Goal: Task Accomplishment & Management: Manage account settings

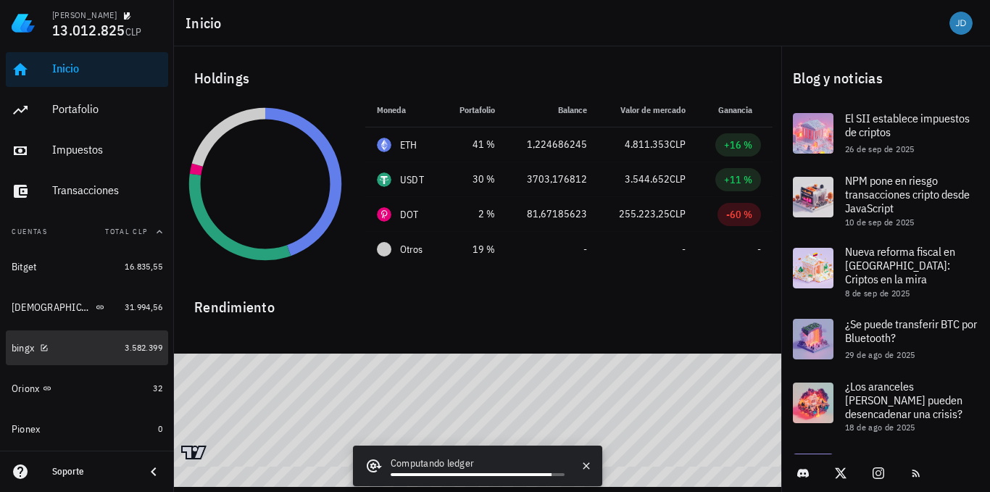
click at [13, 351] on div "bingx" at bounding box center [23, 348] width 22 height 12
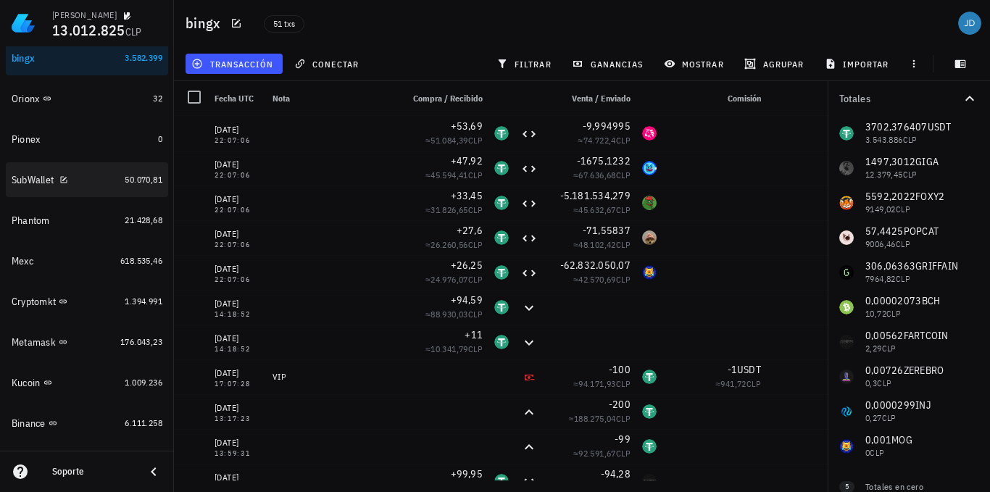
scroll to position [312, 0]
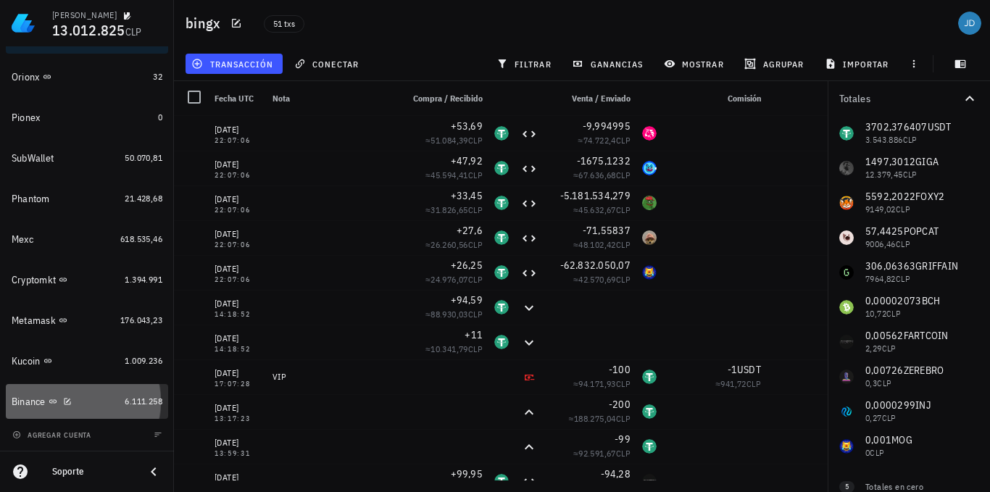
click at [25, 400] on div "Binance" at bounding box center [29, 402] width 34 height 12
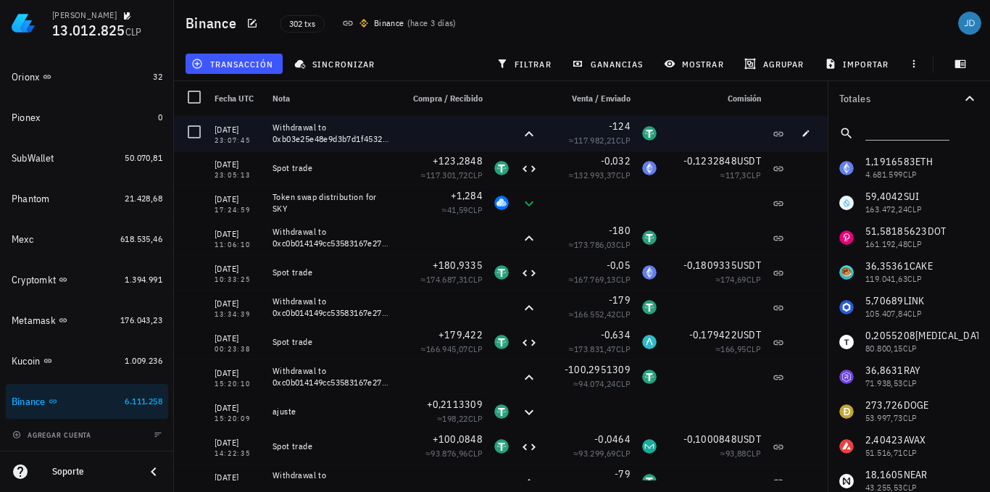
drag, startPoint x: 215, startPoint y: 128, endPoint x: 605, endPoint y: 131, distance: 389.9
click at [623, 134] on div "10/10/2025 23:07:45 Withdrawal to 0xb03e25e48e9d3b7d1f45324f544e6a02824134cd -1…" at bounding box center [501, 133] width 654 height 35
copy div "10/10/2025 23:07:45 Withdrawal to 0xb03e25e48e9d3b7d1f45324f544e6a02824134cd -1…"
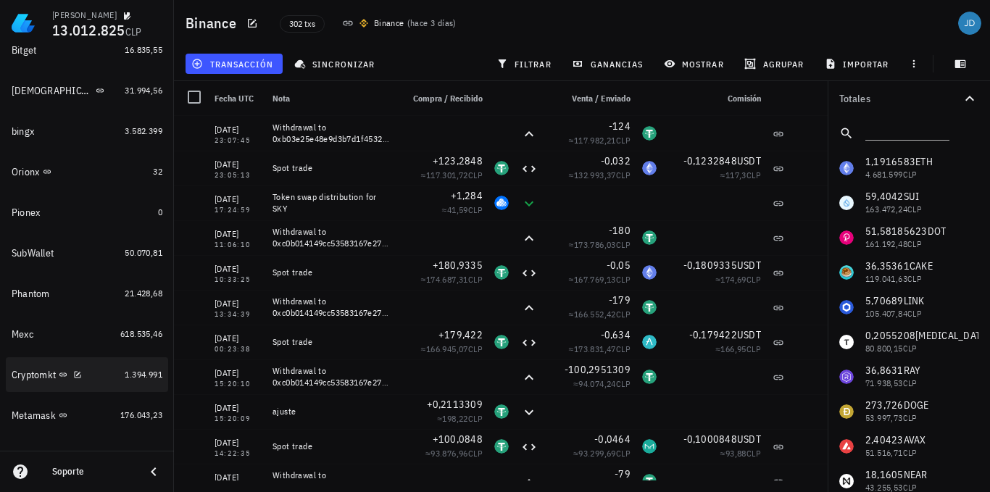
scroll to position [239, 0]
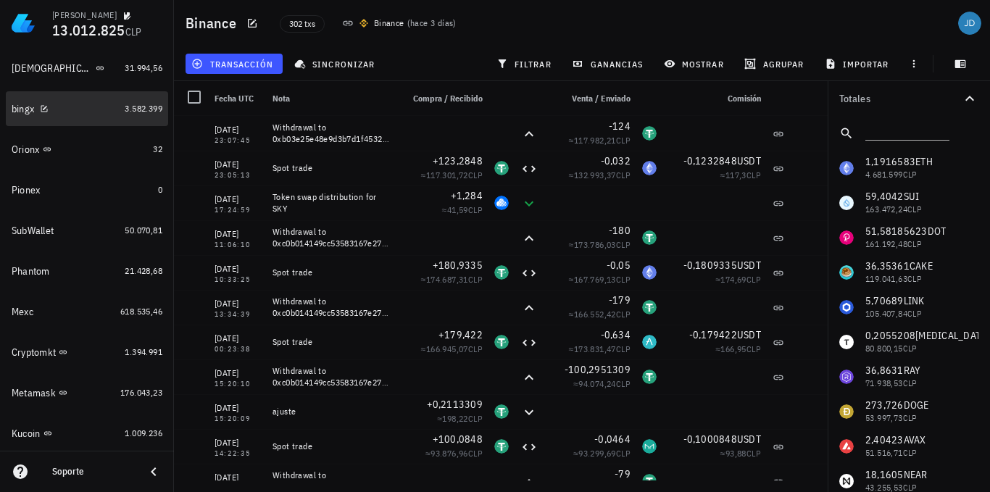
drag, startPoint x: 22, startPoint y: 106, endPoint x: 340, endPoint y: 236, distance: 343.9
click at [22, 106] on div "bingx" at bounding box center [23, 109] width 22 height 12
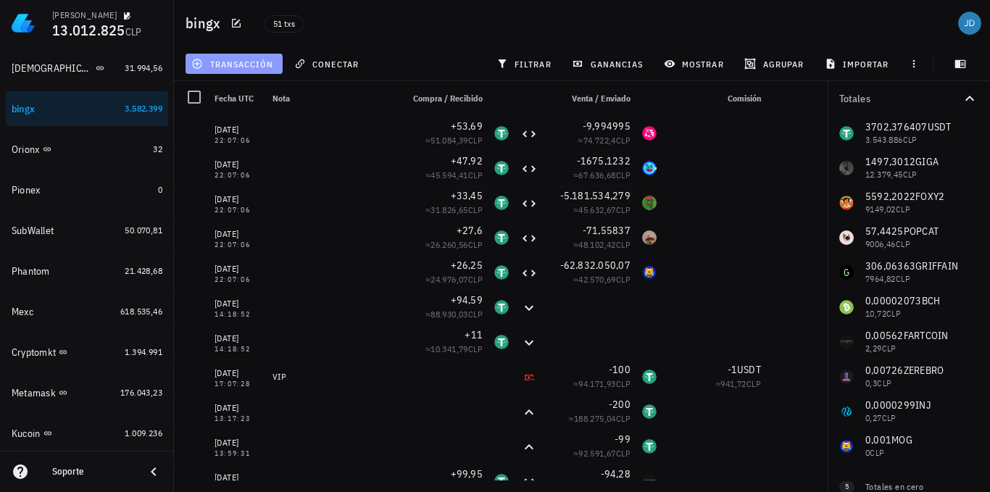
click at [245, 64] on span "transacción" at bounding box center [233, 64] width 79 height 12
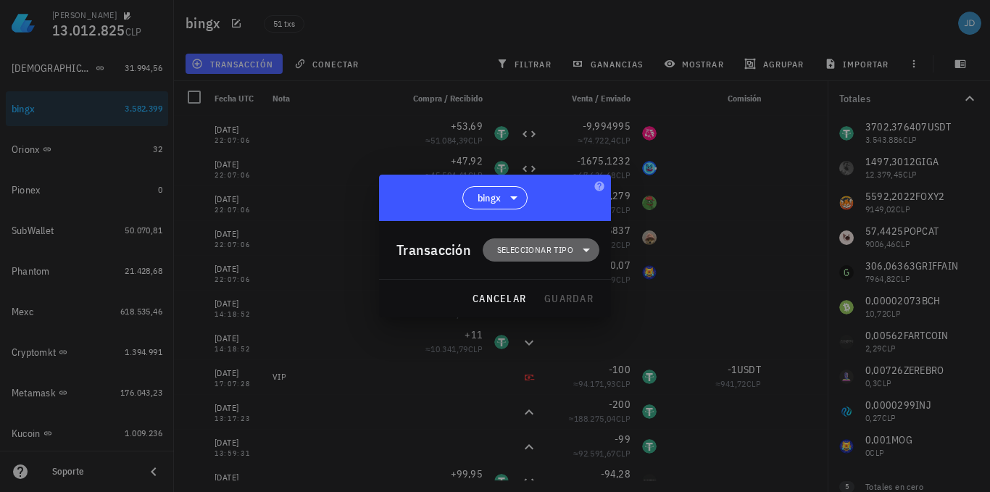
click at [563, 252] on span "Seleccionar tipo" at bounding box center [535, 250] width 76 height 14
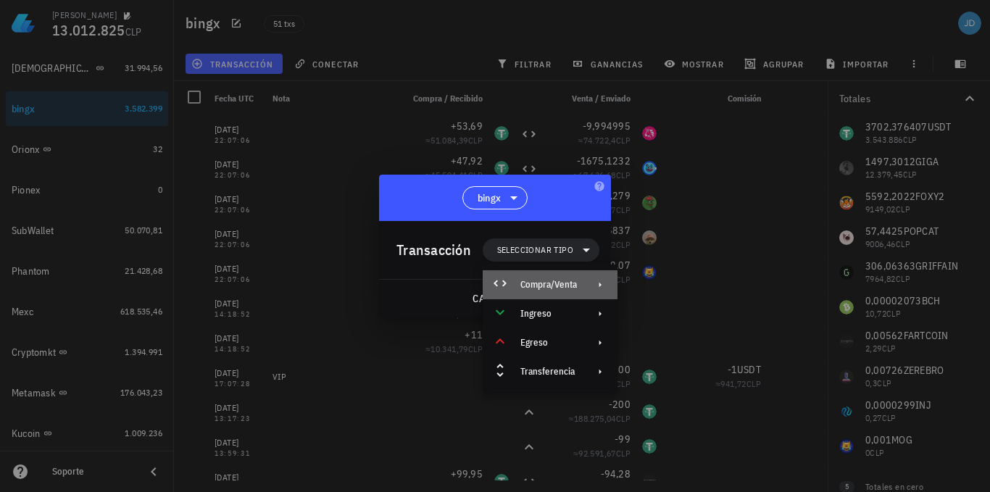
click at [565, 283] on div "Compra/Venta" at bounding box center [548, 285] width 57 height 12
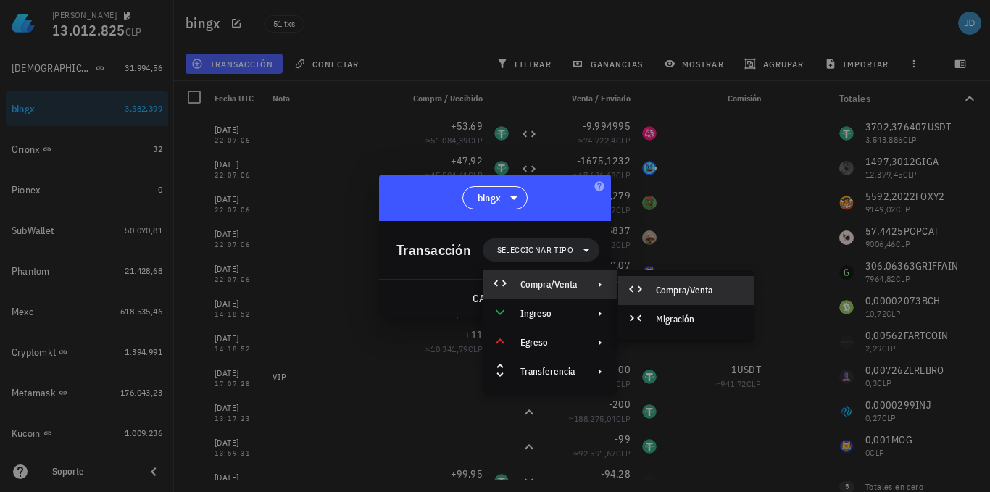
click at [688, 289] on div "Compra/Venta" at bounding box center [699, 291] width 86 height 12
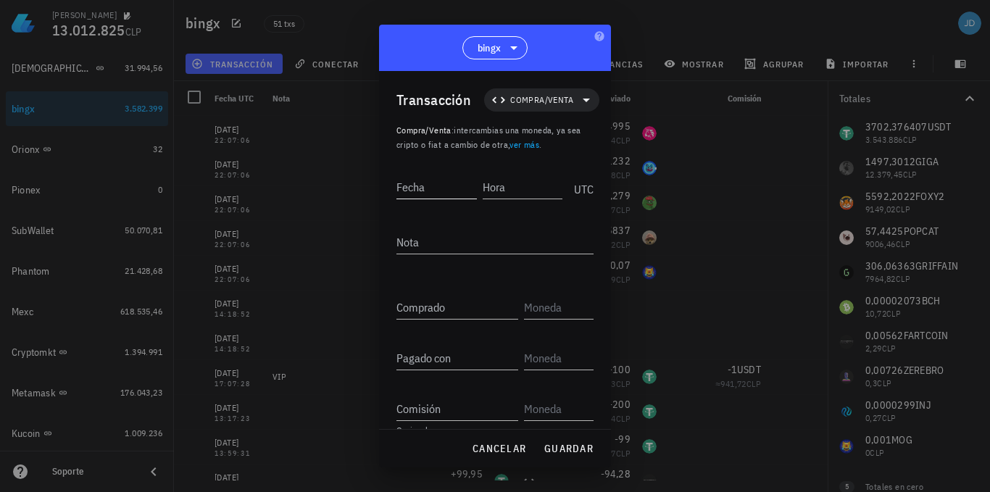
click at [412, 186] on input "Fecha" at bounding box center [436, 186] width 80 height 23
type input "1"
type input "2025-10-10"
type input "23:07:45"
click at [418, 299] on div "Comprado" at bounding box center [457, 307] width 122 height 23
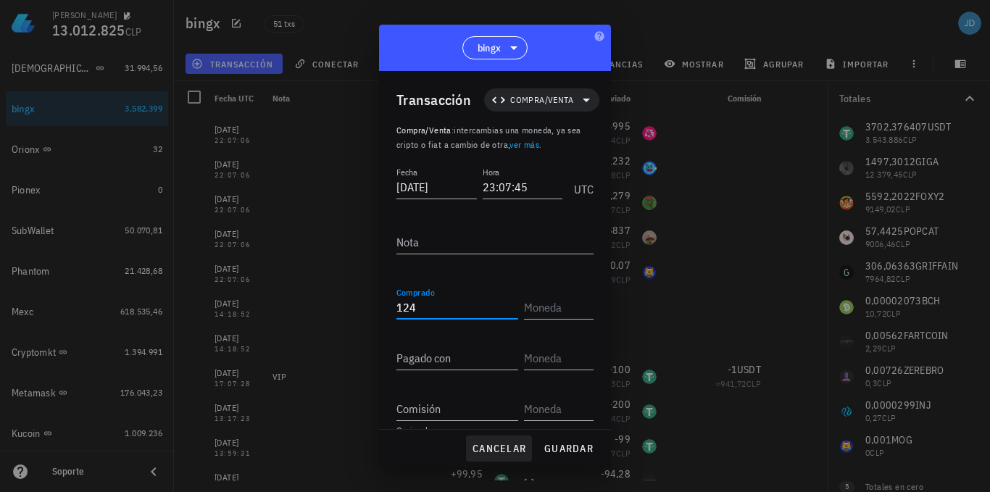
type input "124"
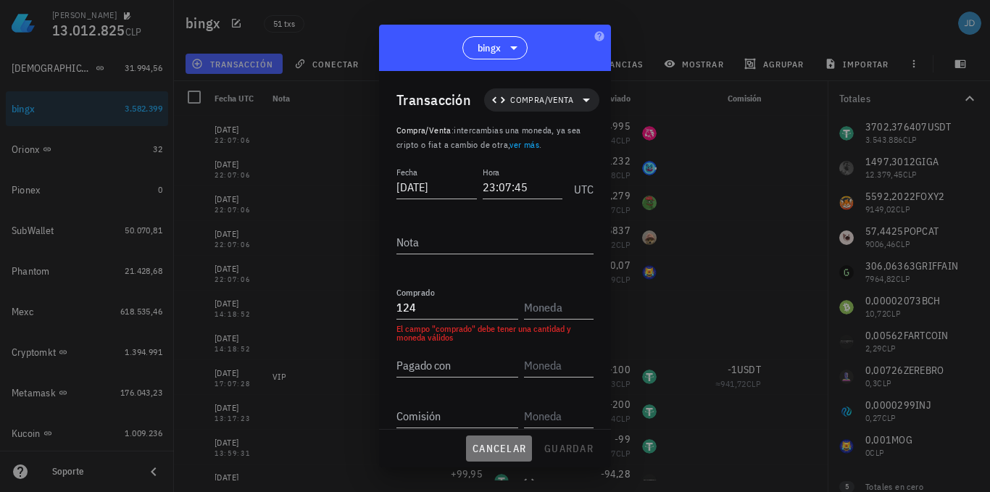
click at [494, 448] on span "cancelar" at bounding box center [499, 448] width 54 height 13
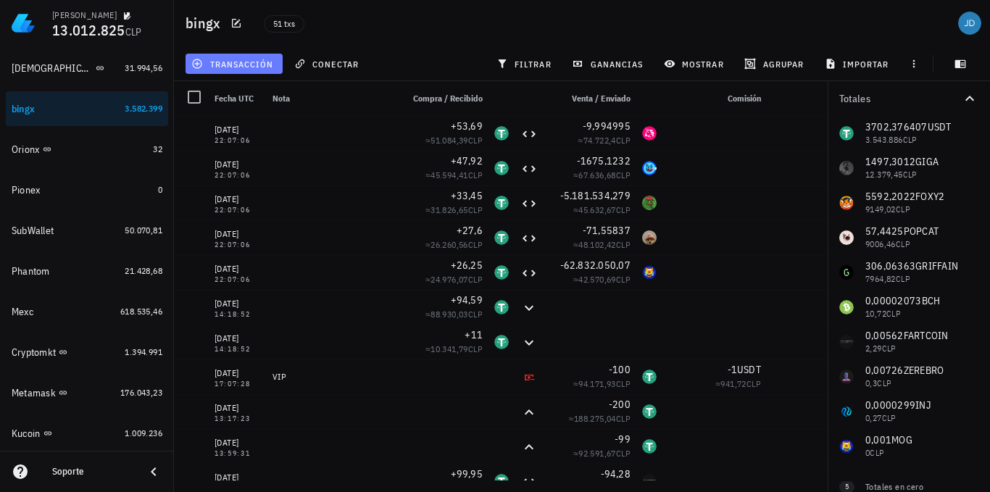
click at [232, 67] on span "transacción" at bounding box center [233, 64] width 79 height 12
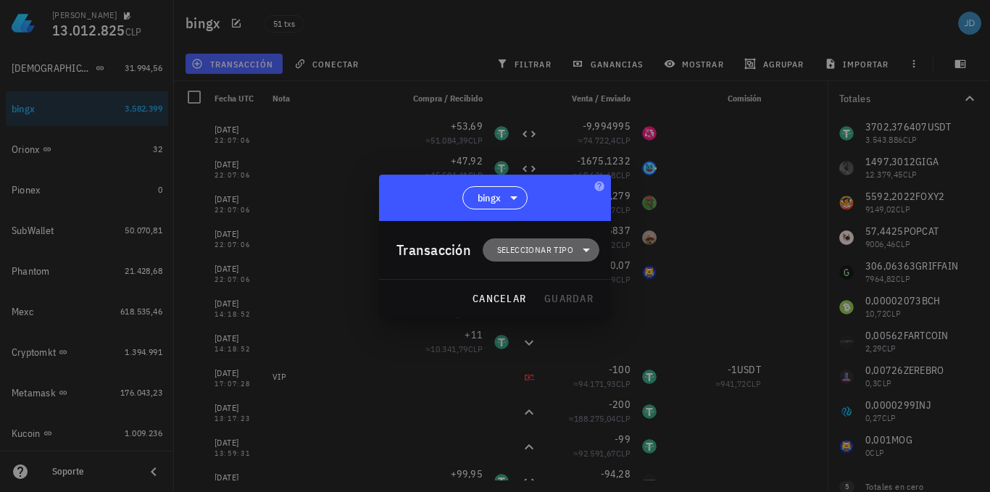
click at [590, 249] on icon at bounding box center [586, 249] width 17 height 17
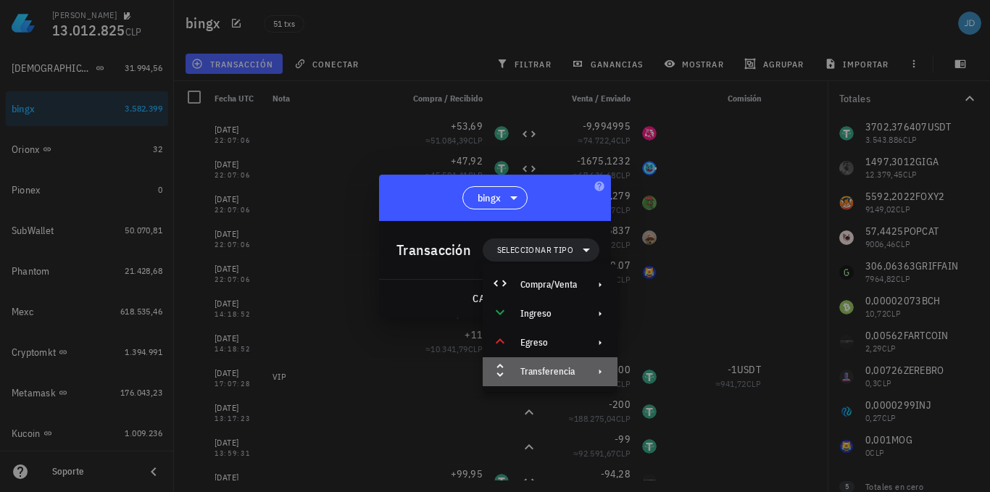
click at [567, 369] on div "Transferencia" at bounding box center [548, 372] width 57 height 12
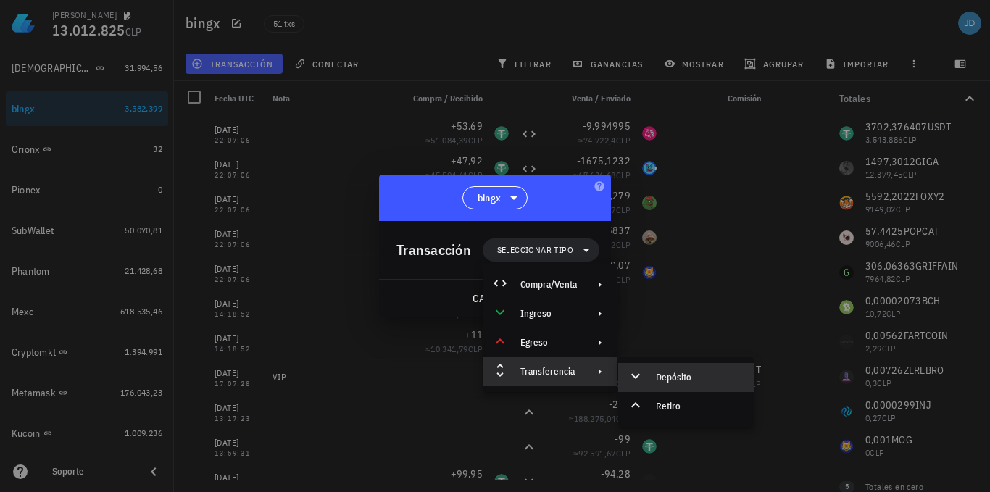
click at [667, 374] on div "Depósito" at bounding box center [699, 378] width 86 height 12
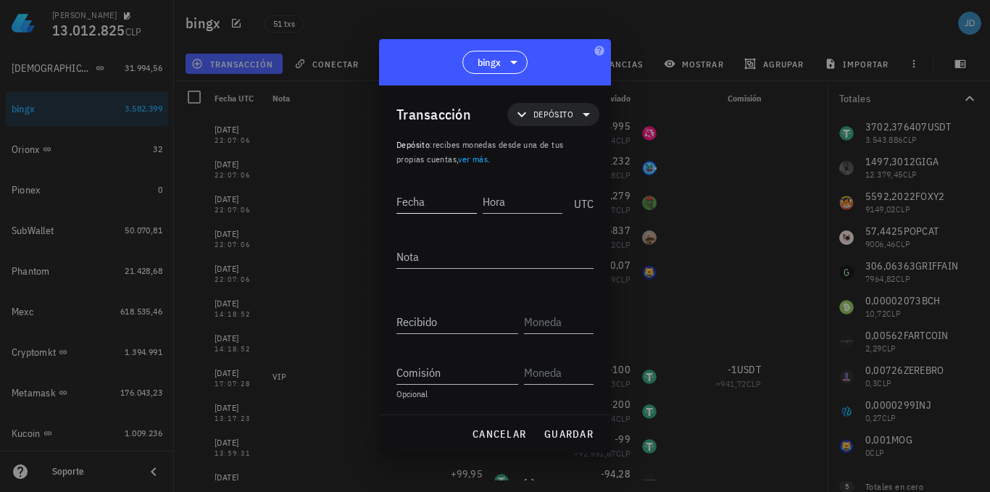
click at [438, 205] on input "Fecha" at bounding box center [436, 201] width 80 height 23
type input "2025-10-10"
click at [514, 196] on input "Hora" at bounding box center [521, 201] width 83 height 23
type input "23:07:45"
click at [426, 316] on div "Recibido" at bounding box center [457, 321] width 122 height 23
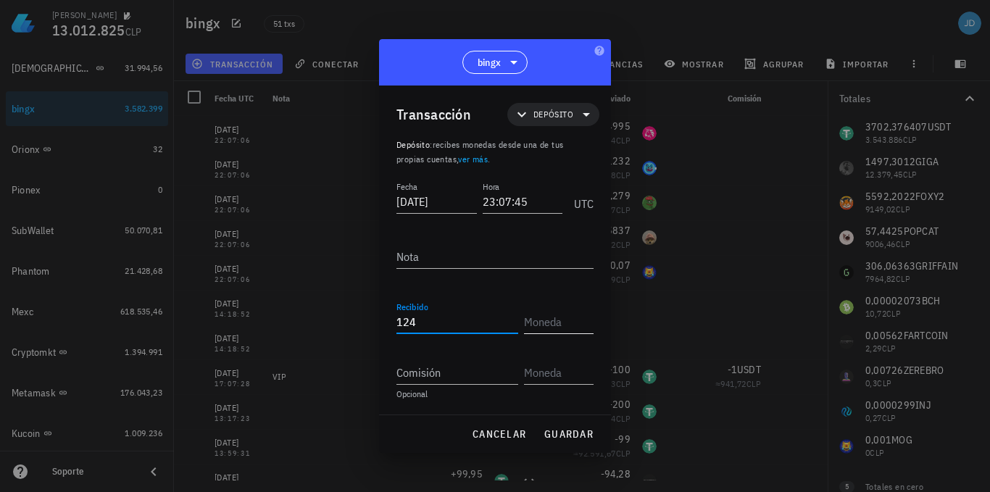
type input "124"
click at [549, 319] on input "text" at bounding box center [557, 321] width 67 height 23
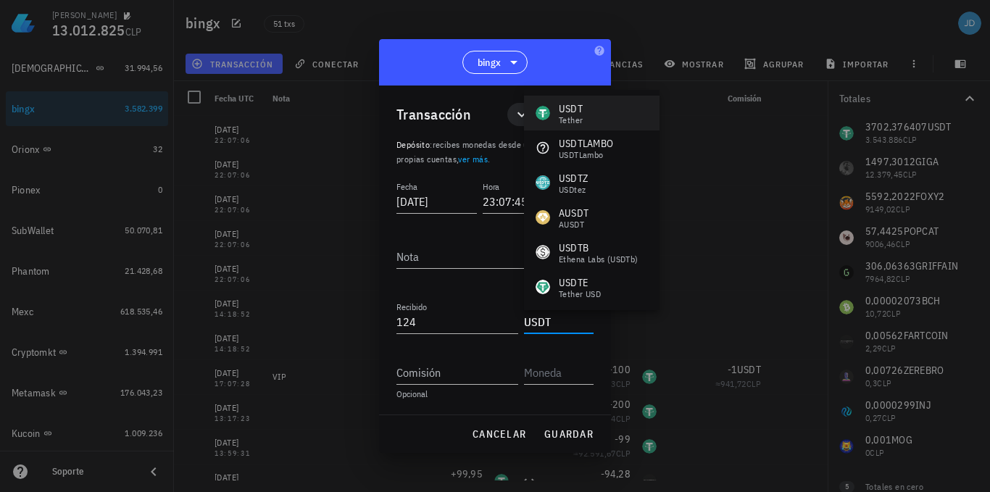
click at [582, 112] on div "USDT" at bounding box center [571, 108] width 24 height 14
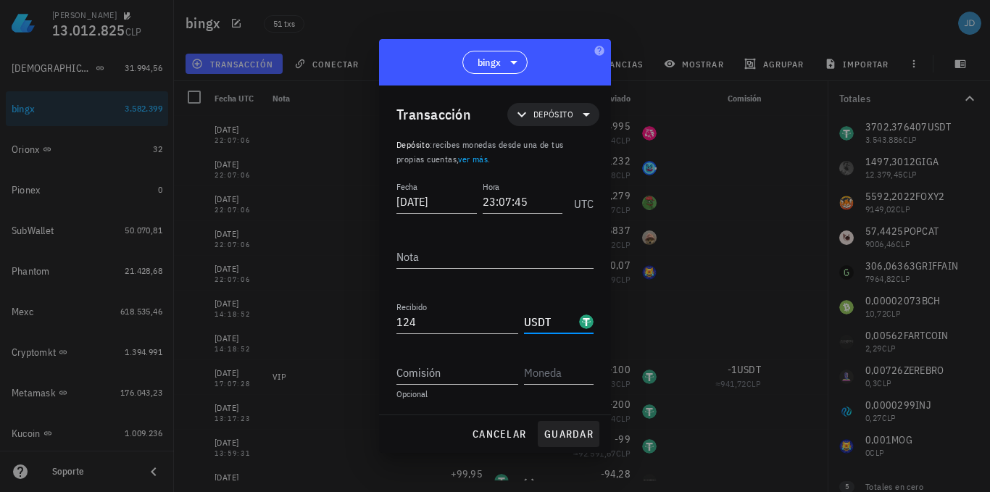
type input "USDT"
click at [562, 428] on span "guardar" at bounding box center [569, 434] width 50 height 13
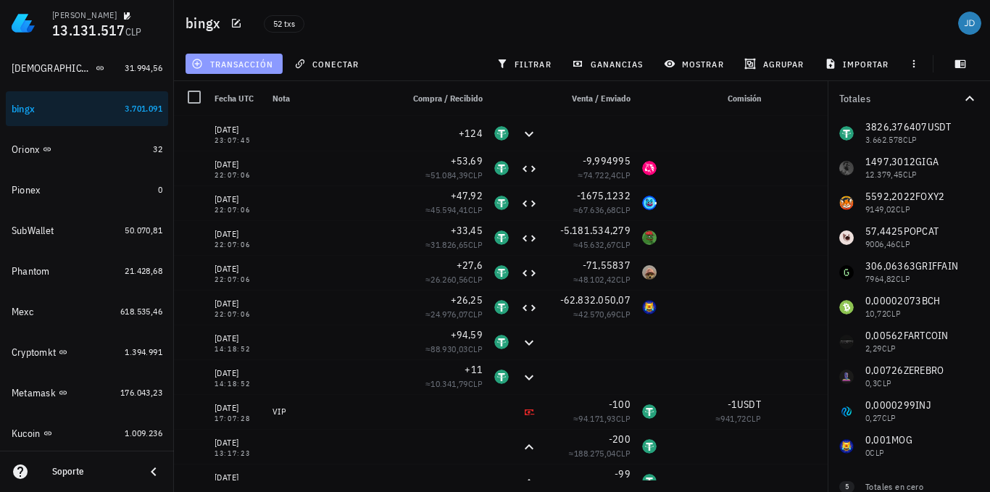
click at [260, 64] on span "transacción" at bounding box center [233, 64] width 79 height 12
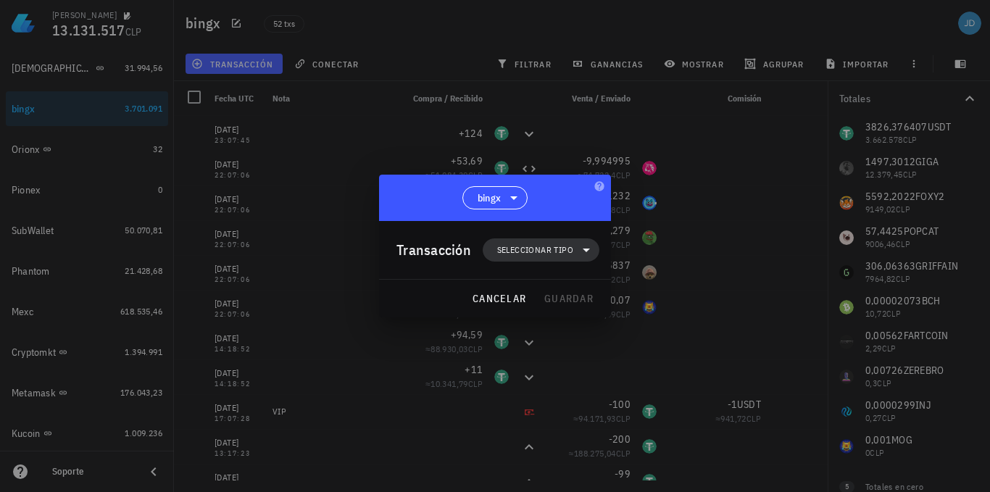
click at [588, 251] on icon at bounding box center [586, 249] width 17 height 17
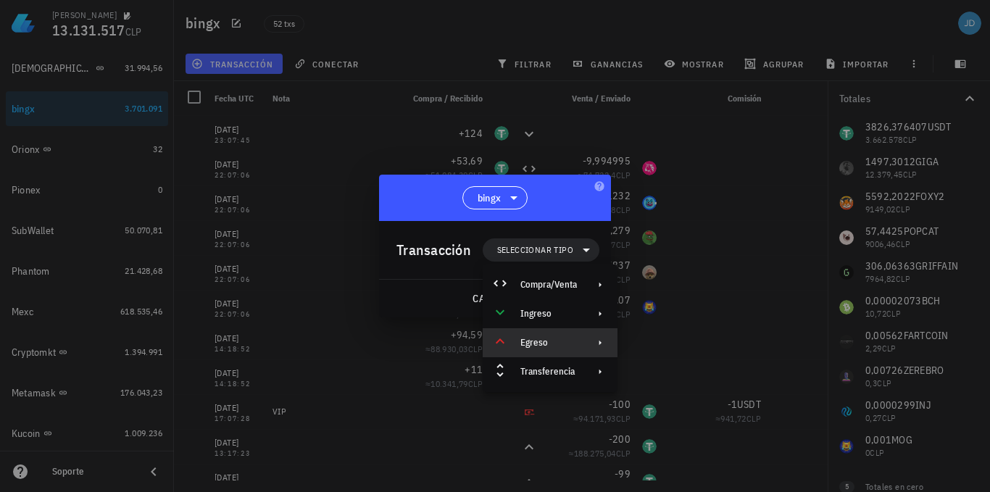
click at [537, 341] on div "Egreso" at bounding box center [548, 343] width 57 height 12
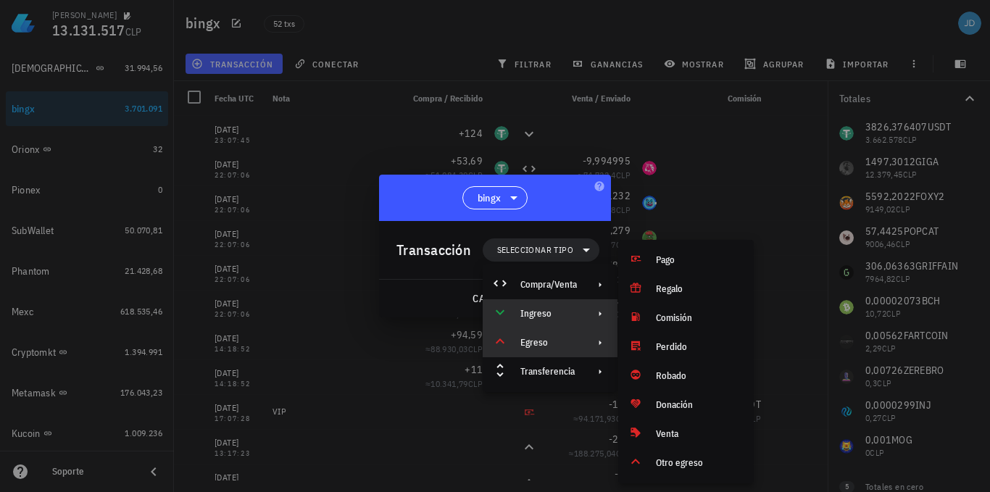
click at [564, 315] on div "Ingreso" at bounding box center [548, 314] width 57 height 12
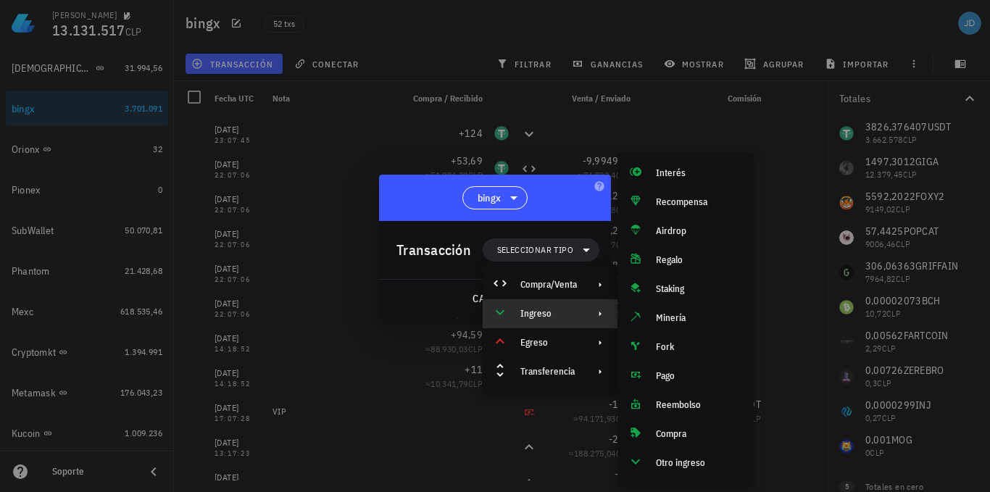
click at [364, 136] on div at bounding box center [495, 246] width 990 height 492
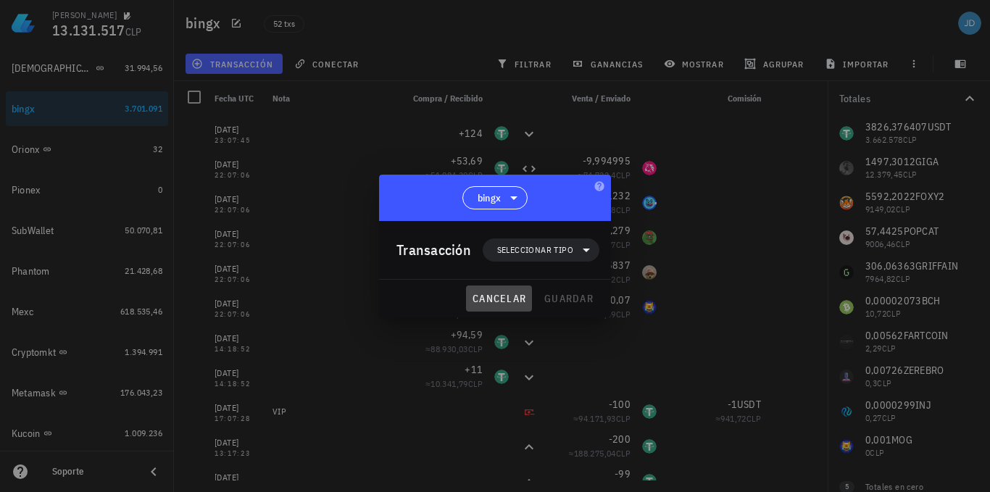
click at [508, 300] on span "cancelar" at bounding box center [499, 298] width 54 height 13
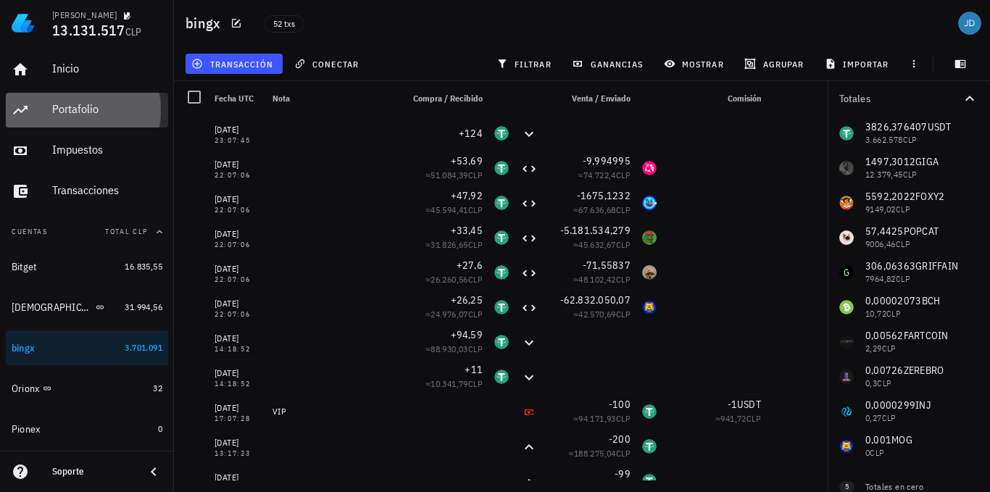
click at [76, 111] on div "Portafolio" at bounding box center [107, 109] width 110 height 14
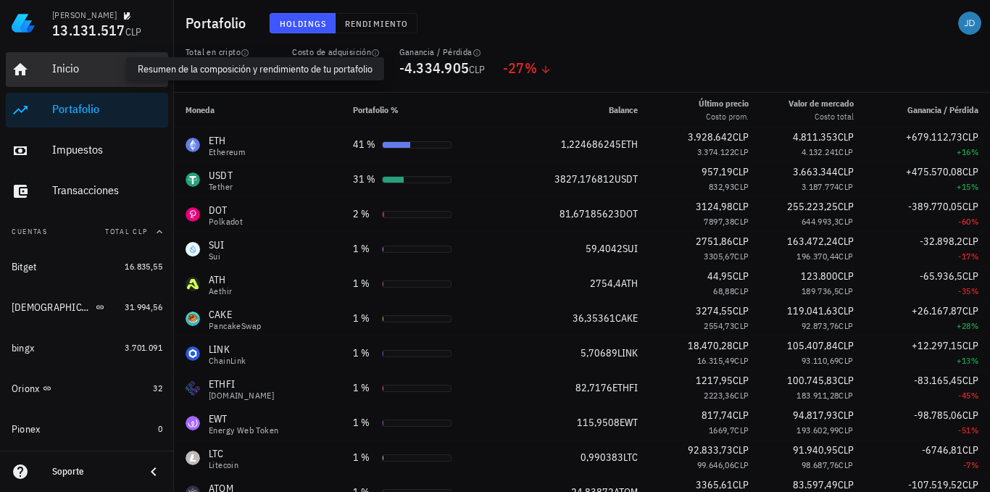
click at [76, 70] on div "Inicio" at bounding box center [107, 69] width 110 height 14
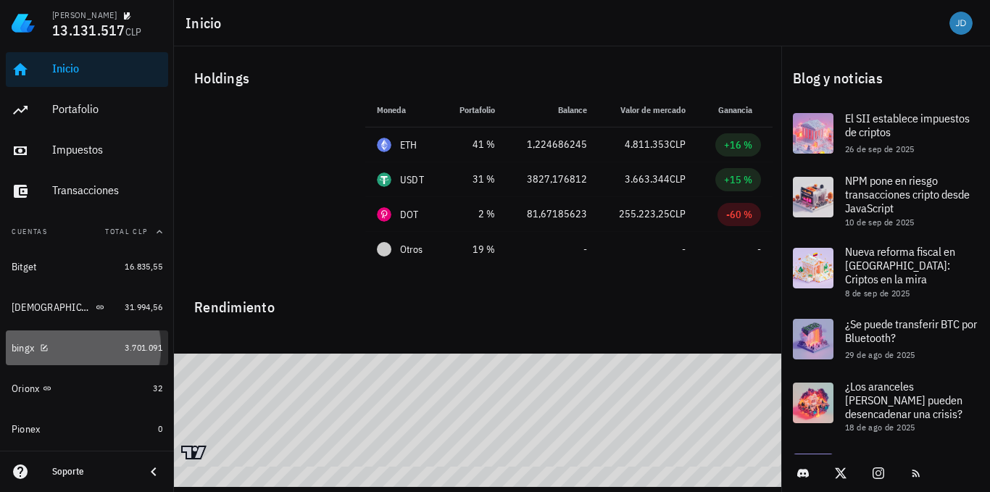
click at [26, 351] on div "bingx" at bounding box center [23, 348] width 22 height 12
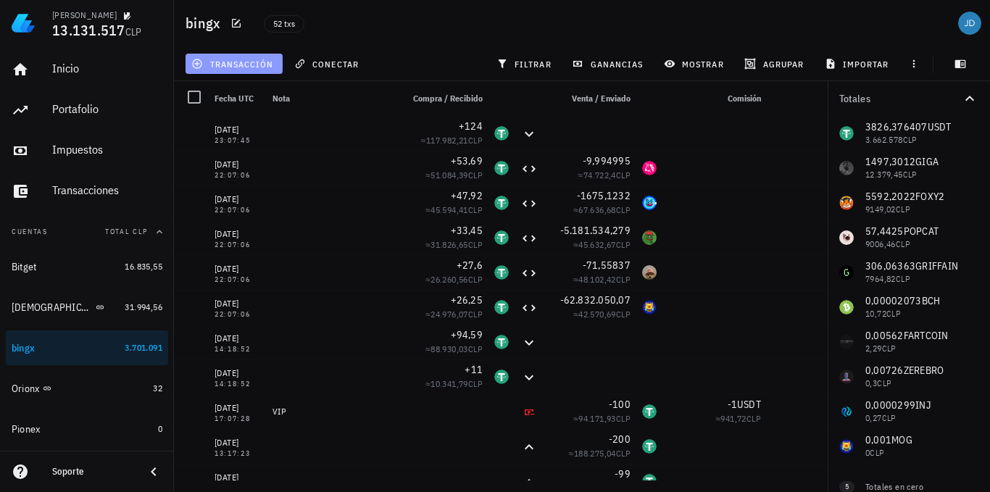
click at [270, 66] on span "transacción" at bounding box center [233, 64] width 79 height 12
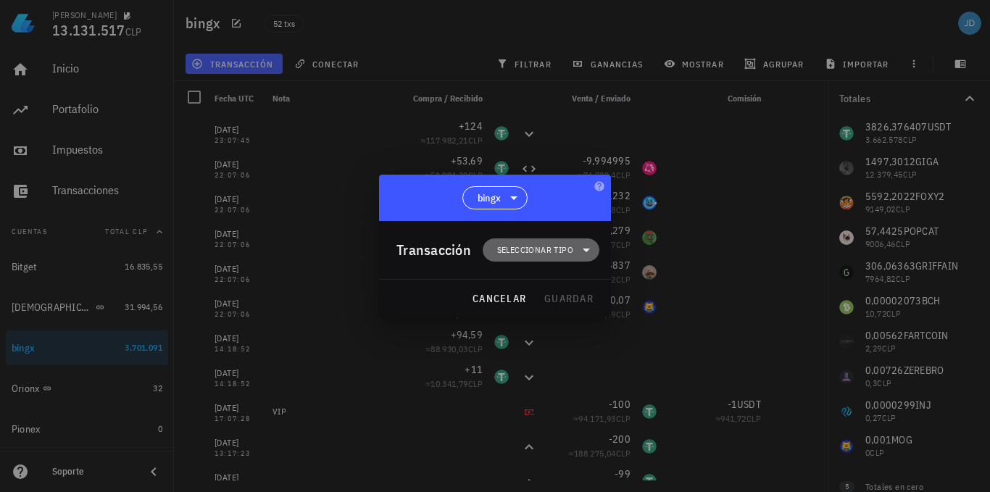
click at [586, 249] on icon at bounding box center [586, 251] width 7 height 4
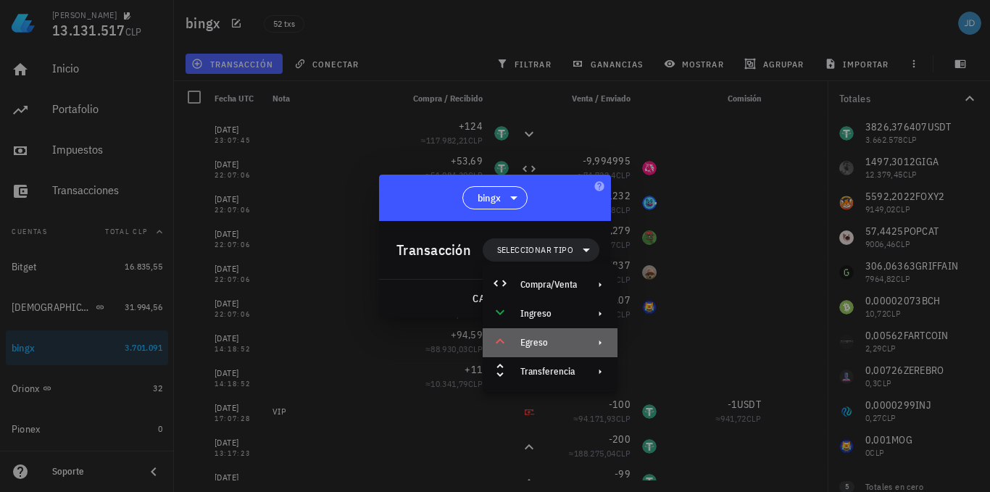
click at [564, 344] on div "Egreso" at bounding box center [548, 343] width 57 height 12
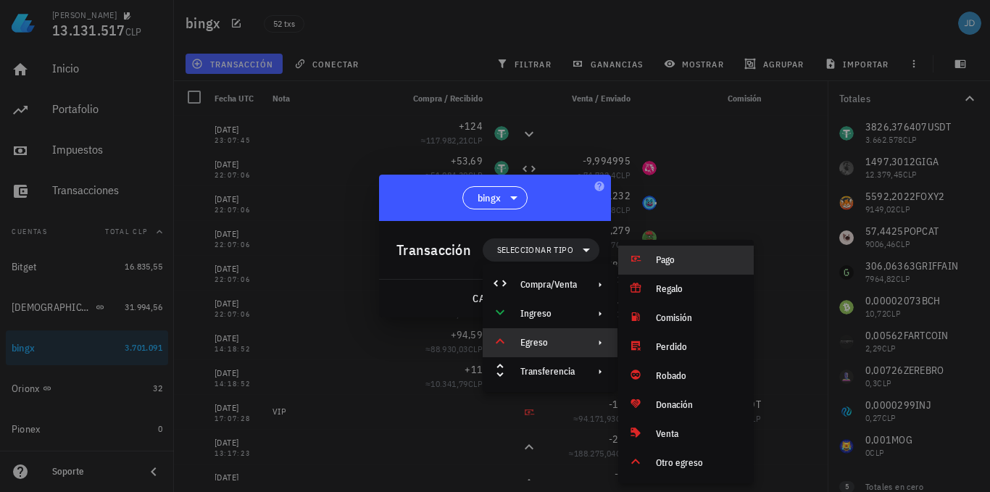
click at [669, 257] on div "Pago" at bounding box center [699, 260] width 86 height 12
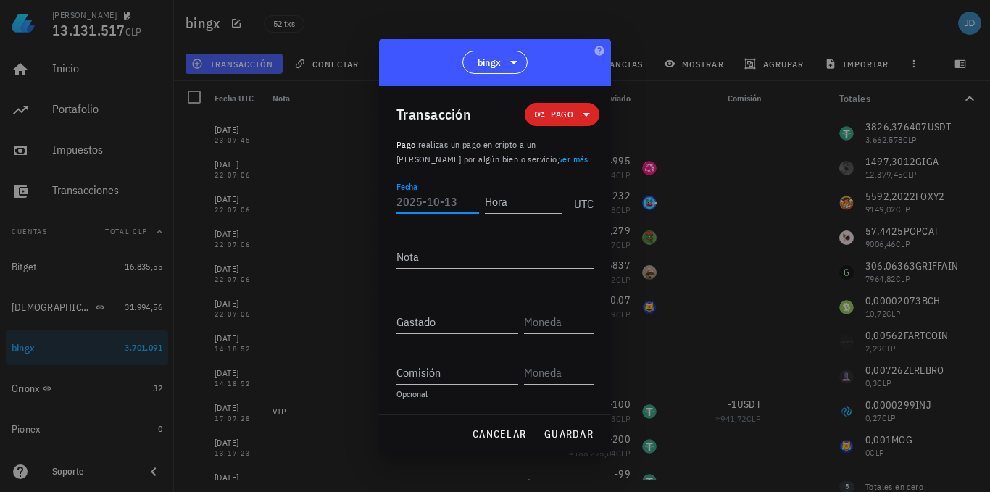
drag, startPoint x: 423, startPoint y: 206, endPoint x: 433, endPoint y: 195, distance: 15.4
click at [422, 206] on input "Fecha" at bounding box center [437, 201] width 83 height 23
type input "2025-10-10"
click at [509, 201] on input "Hora" at bounding box center [524, 201] width 78 height 23
type input "21:07:45"
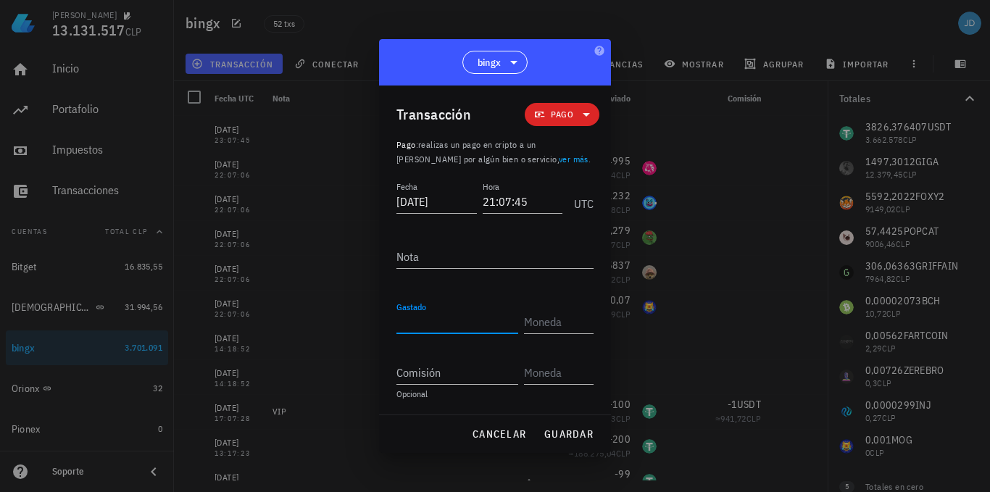
click at [437, 314] on input "Gastado" at bounding box center [457, 321] width 122 height 23
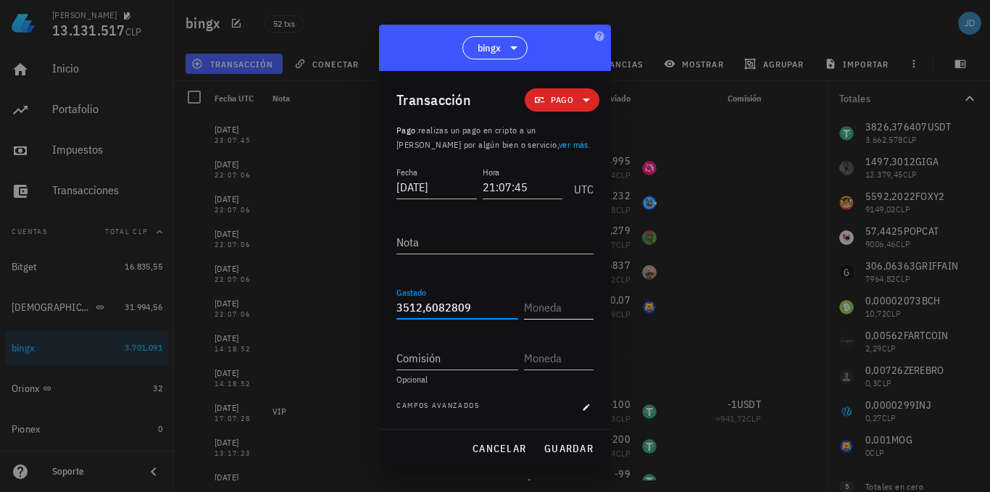
type input "3.512,6082809"
click at [562, 307] on input "text" at bounding box center [557, 307] width 67 height 23
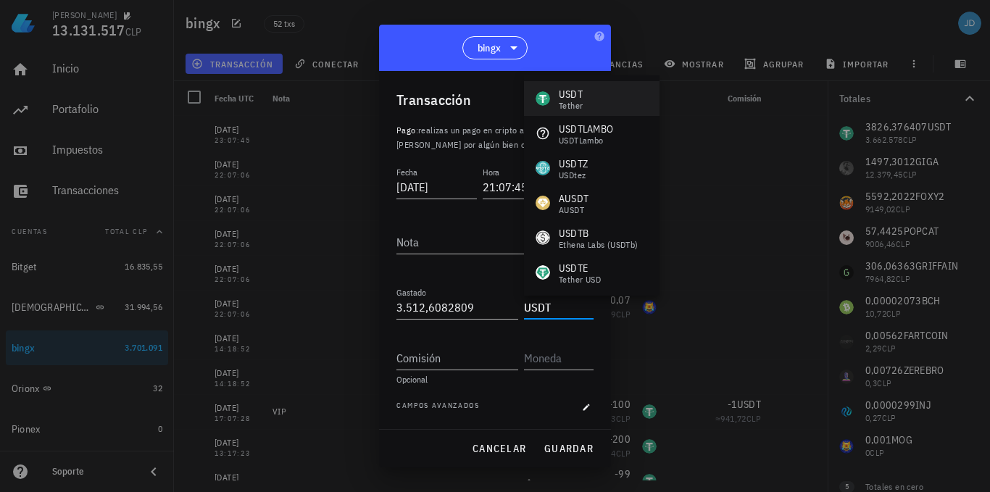
click at [586, 89] on div "USDT Tether" at bounding box center [592, 98] width 136 height 35
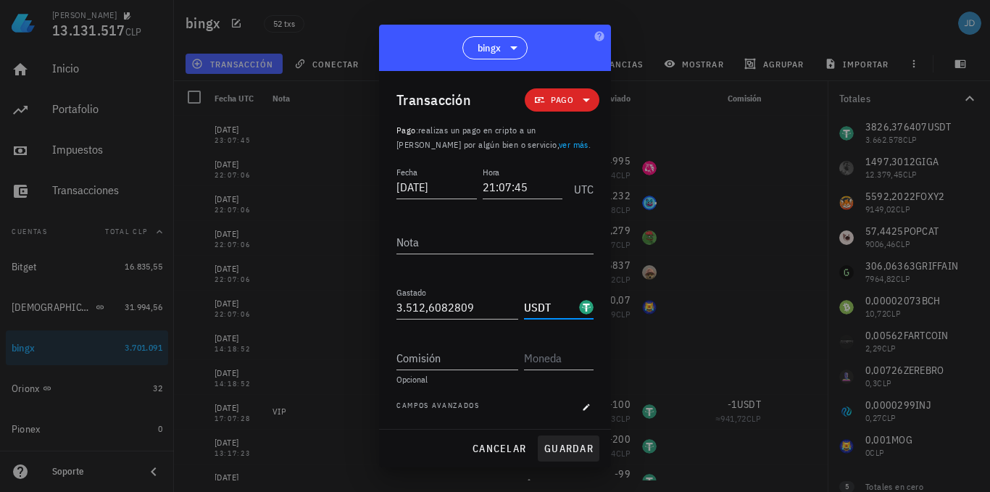
type input "USDT"
click at [561, 449] on span "guardar" at bounding box center [569, 448] width 50 height 13
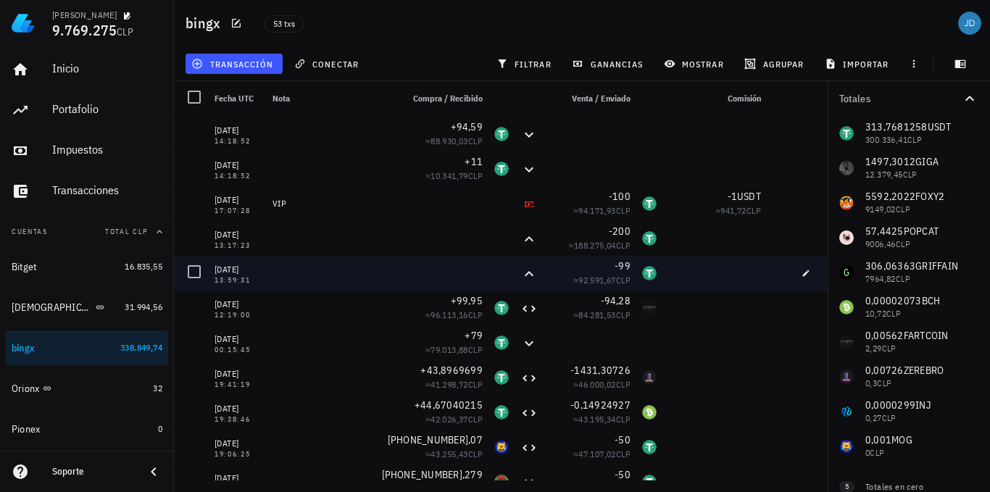
scroll to position [145, 0]
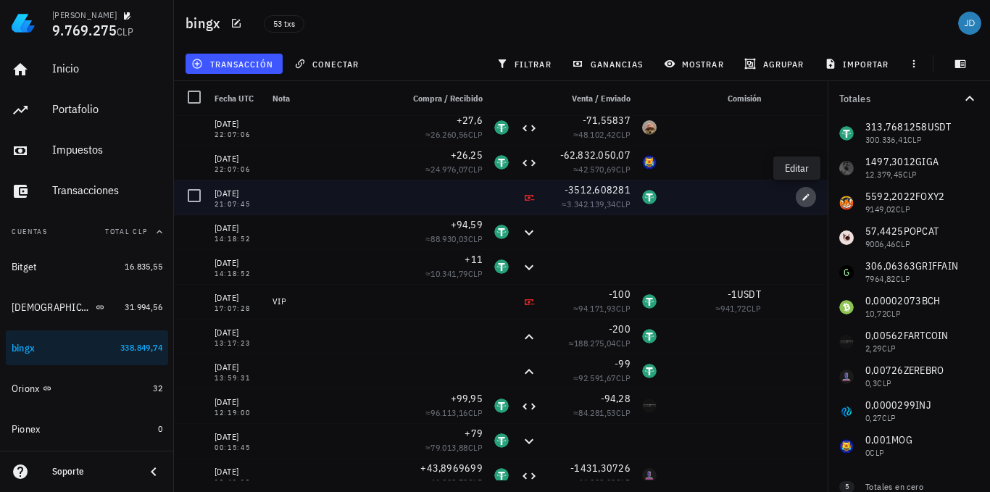
click at [803, 200] on icon "button" at bounding box center [806, 197] width 7 height 7
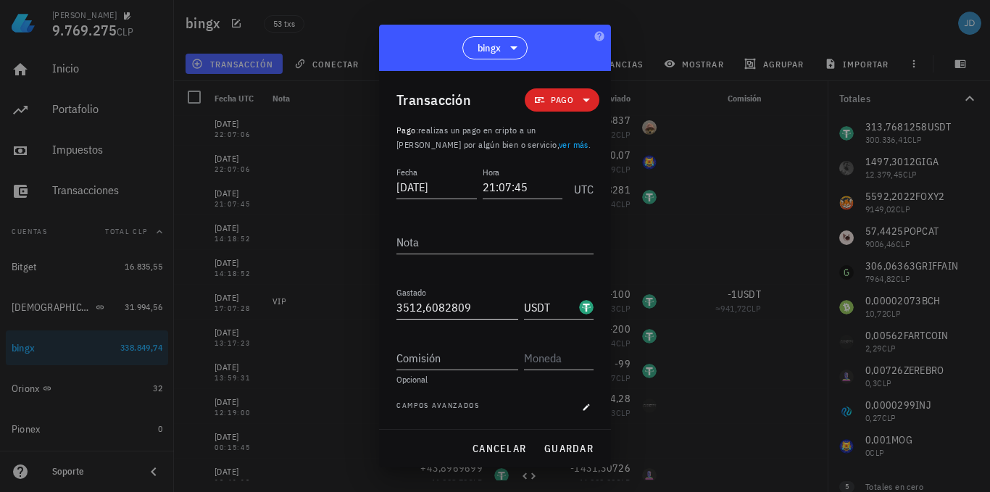
click at [483, 307] on input "3512,6082809" at bounding box center [457, 307] width 122 height 23
click at [564, 445] on span "guardar" at bounding box center [569, 448] width 50 height 13
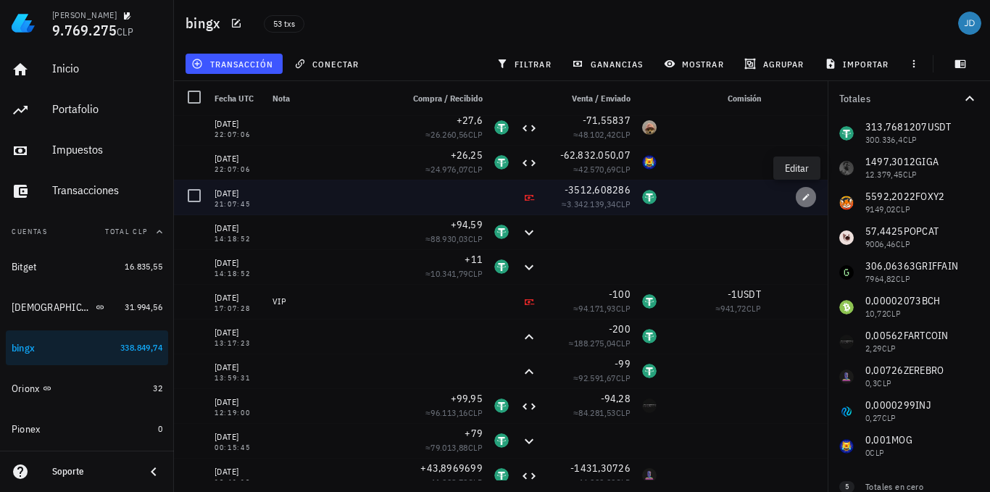
click at [796, 197] on span "button" at bounding box center [806, 197] width 20 height 9
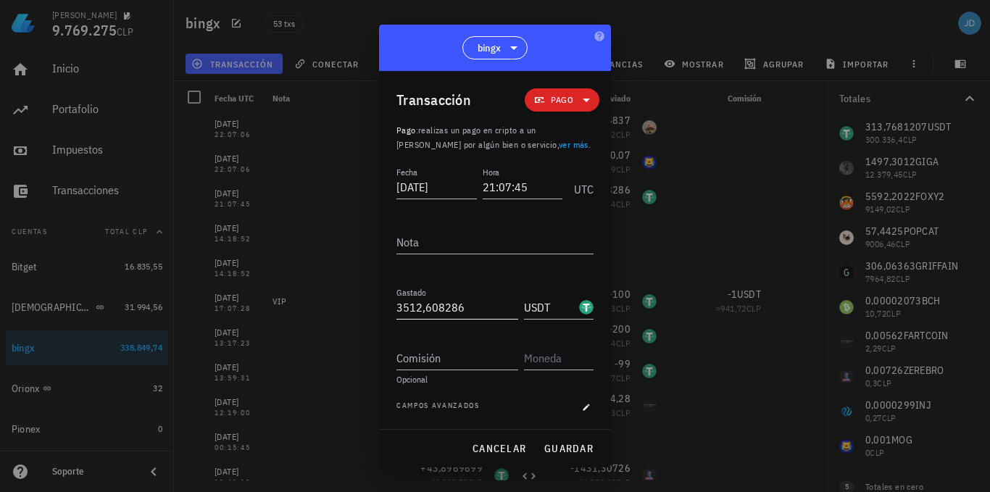
click at [470, 304] on input "3512,608286" at bounding box center [457, 307] width 122 height 23
click at [575, 439] on button "guardar" at bounding box center [569, 449] width 62 height 26
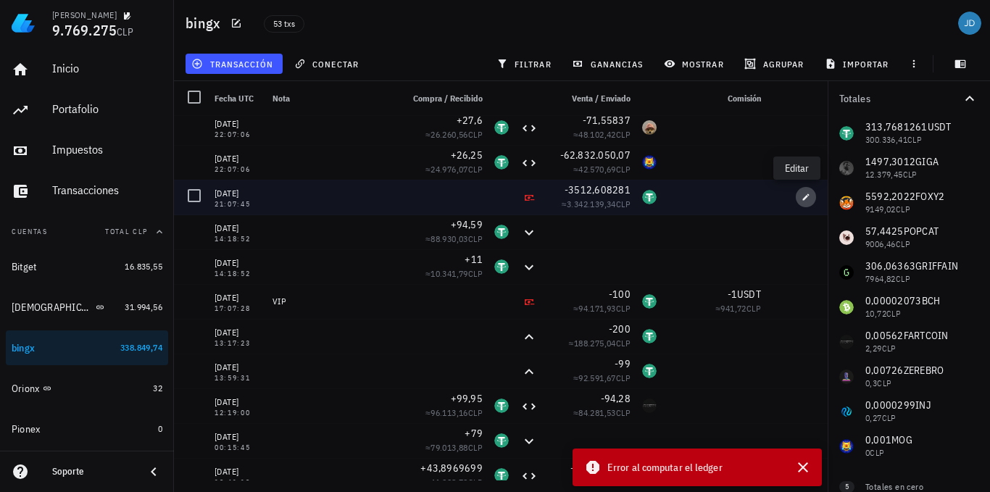
click at [803, 198] on icon "button" at bounding box center [806, 197] width 7 height 7
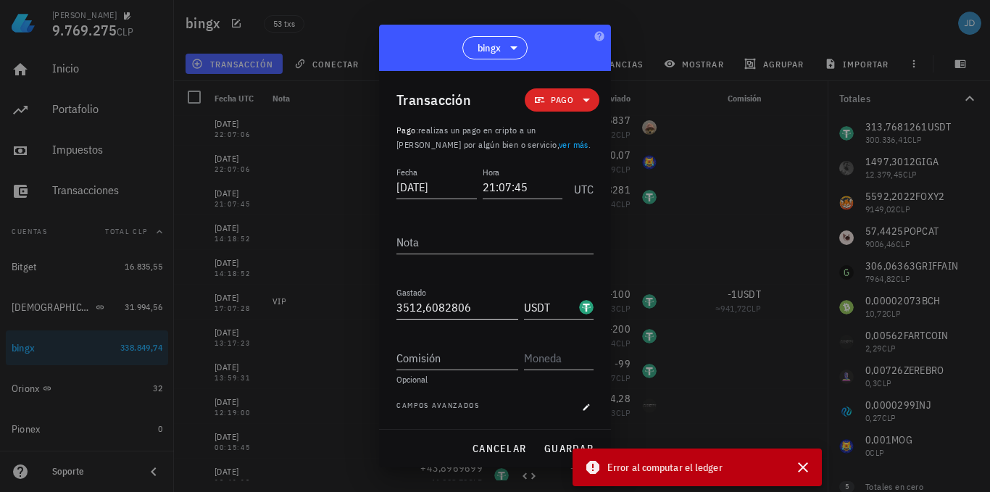
click at [474, 306] on input "3512,6082806" at bounding box center [457, 307] width 122 height 23
click at [553, 448] on span "guardar" at bounding box center [569, 448] width 50 height 13
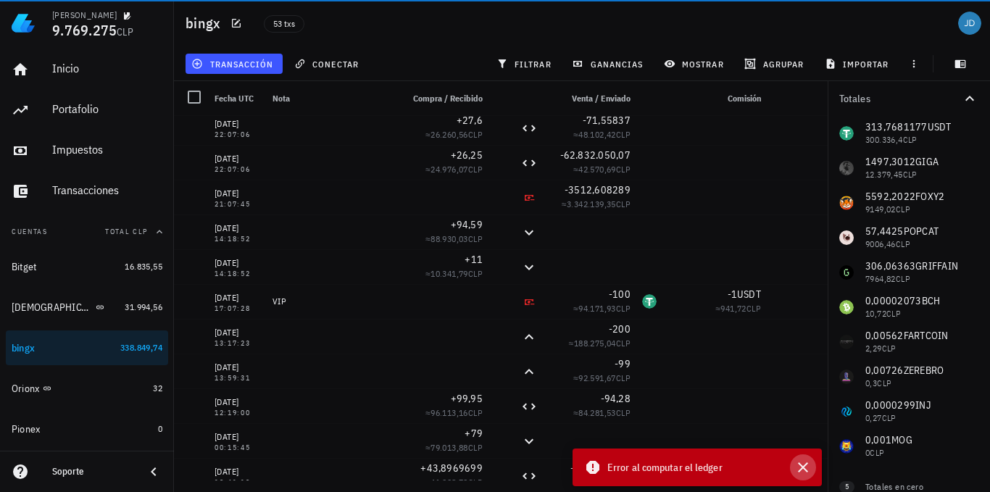
drag, startPoint x: 808, startPoint y: 472, endPoint x: 797, endPoint y: 470, distance: 11.0
click at [808, 471] on icon "button" at bounding box center [802, 467] width 17 height 17
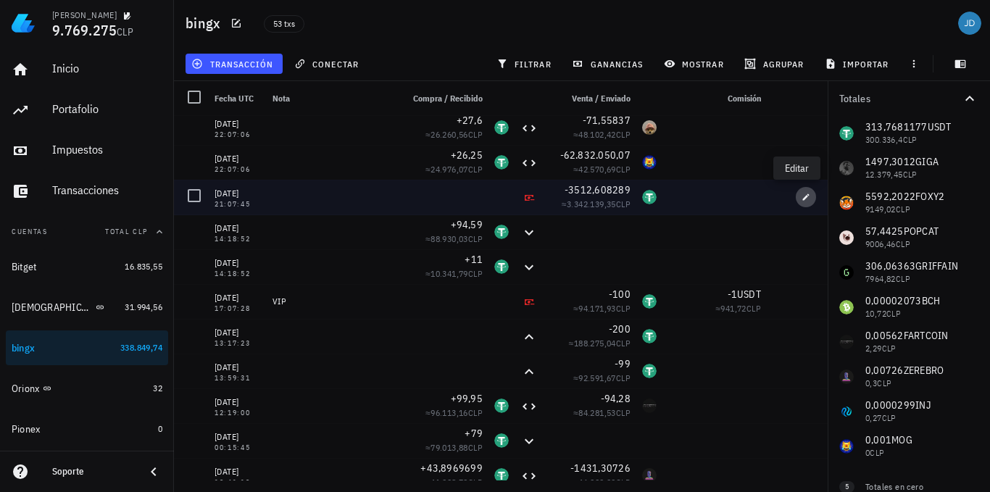
click at [802, 196] on icon "button" at bounding box center [806, 197] width 9 height 9
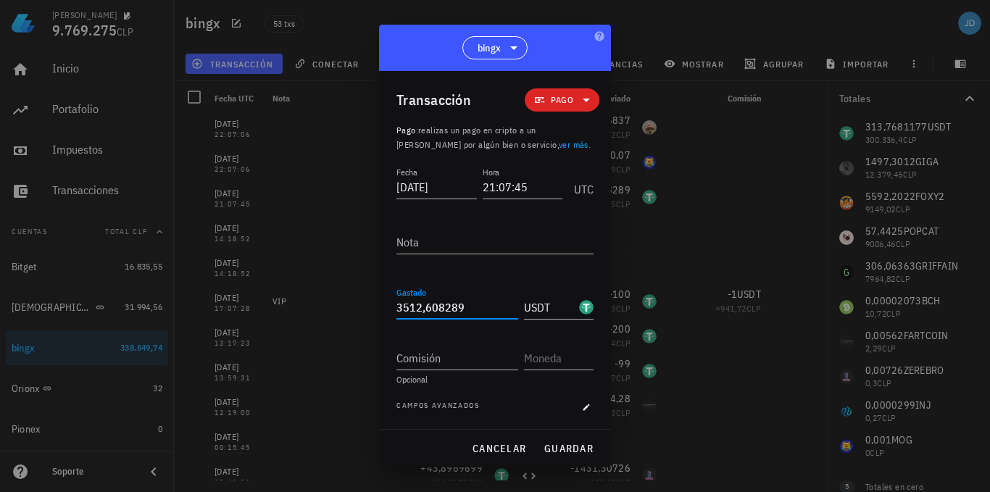
click at [457, 306] on input "3512,608289" at bounding box center [457, 307] width 122 height 23
click at [574, 450] on span "guardar" at bounding box center [569, 448] width 50 height 13
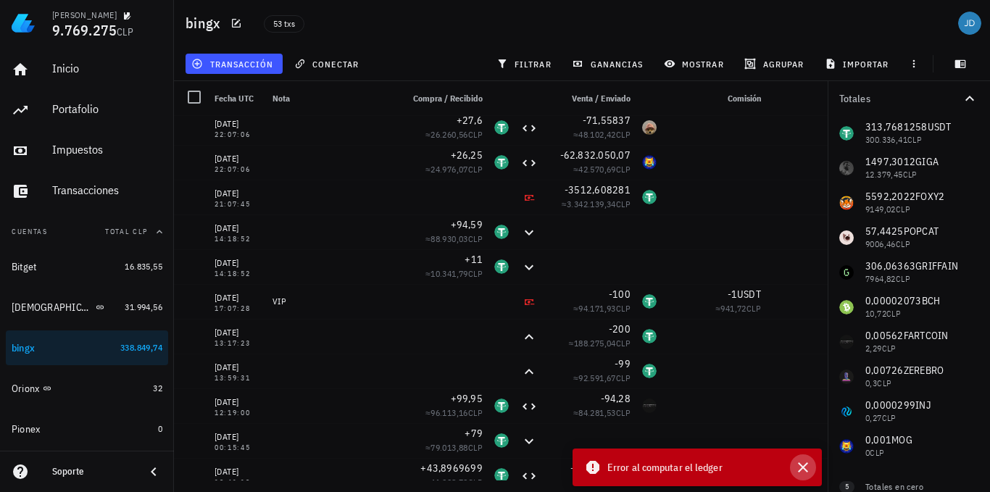
click at [800, 462] on icon "button" at bounding box center [802, 467] width 17 height 17
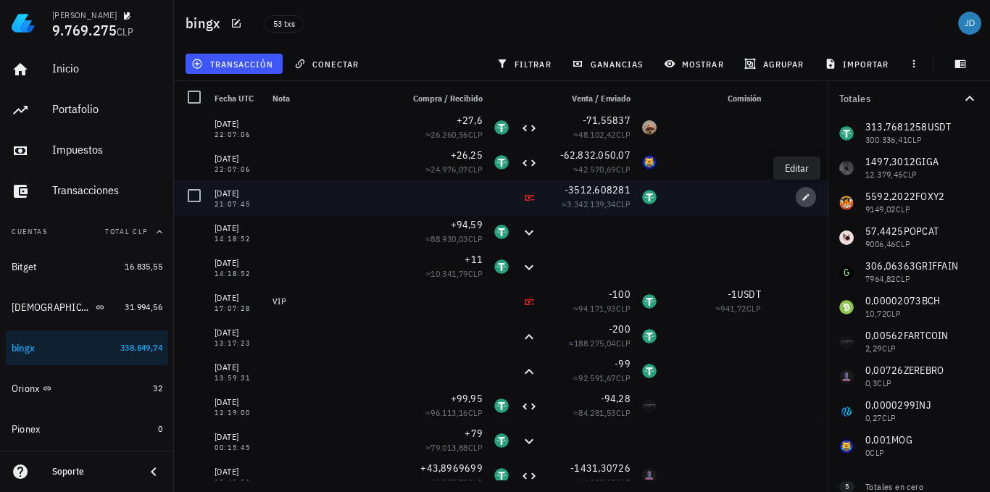
click at [796, 202] on button "button" at bounding box center [806, 197] width 20 height 20
type input "3.512,6082809"
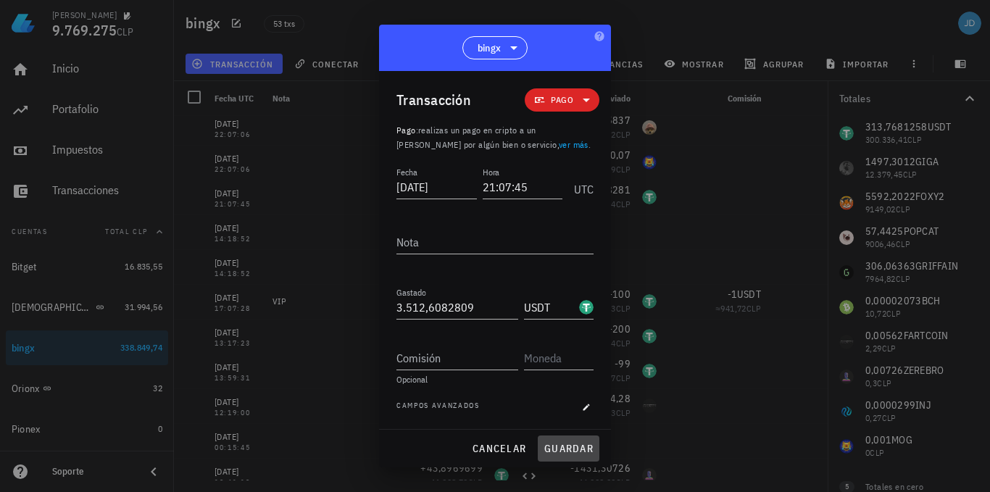
click at [581, 445] on span "guardar" at bounding box center [569, 448] width 50 height 13
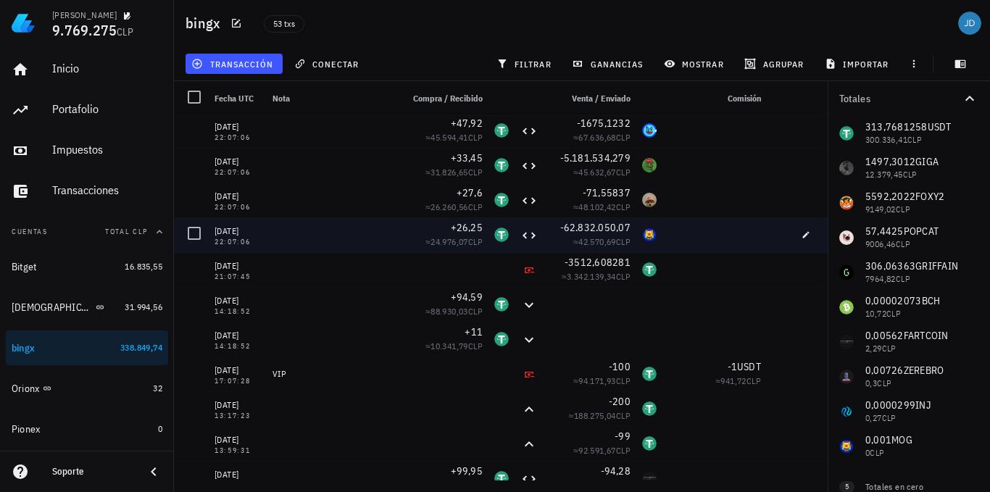
scroll to position [0, 0]
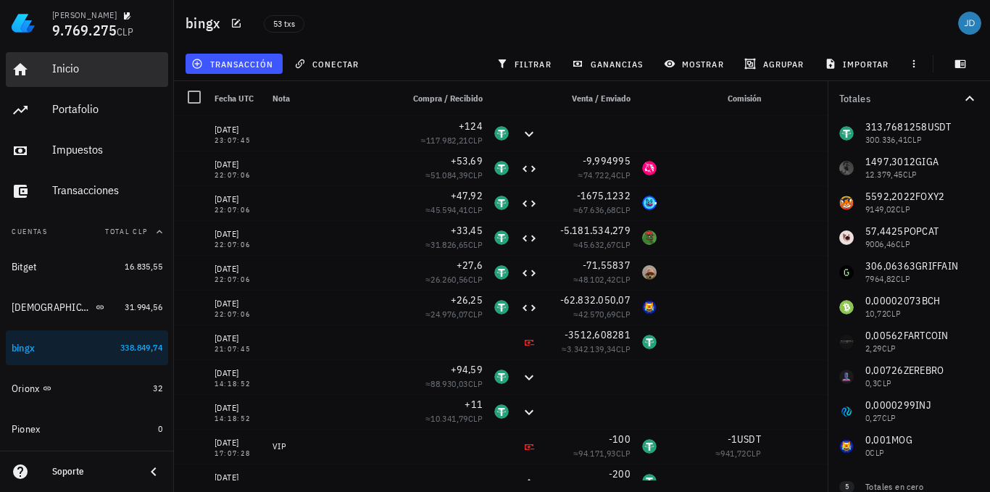
click at [70, 70] on div "Inicio" at bounding box center [107, 69] width 110 height 14
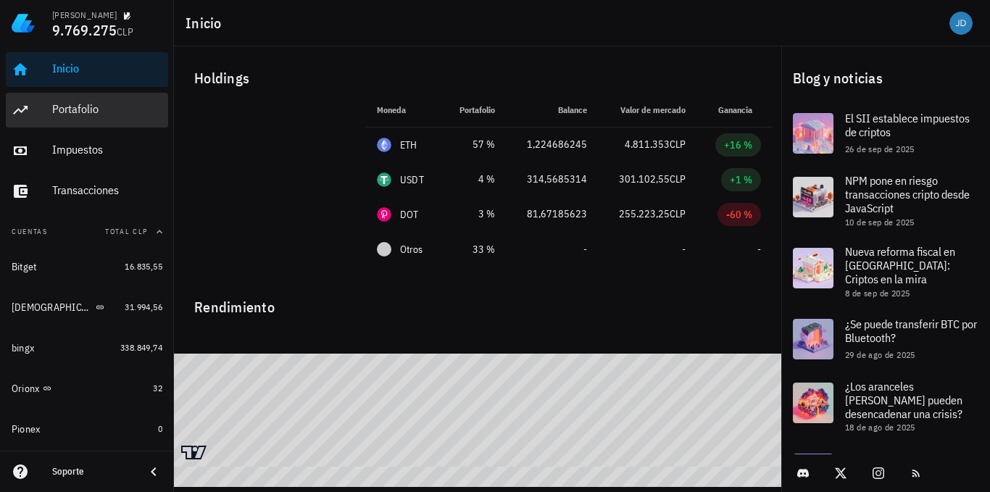
click at [83, 117] on div "Portafolio" at bounding box center [107, 109] width 110 height 33
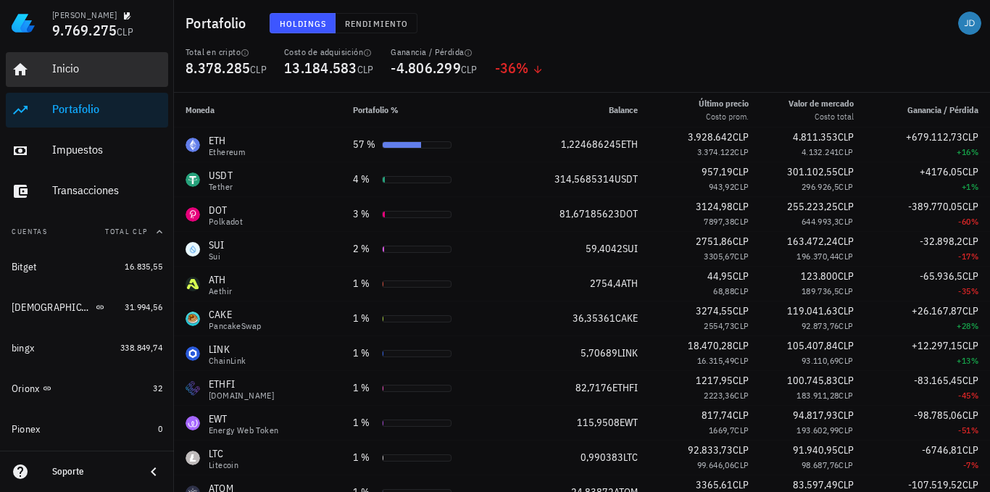
click at [83, 67] on div "Inicio" at bounding box center [107, 69] width 110 height 14
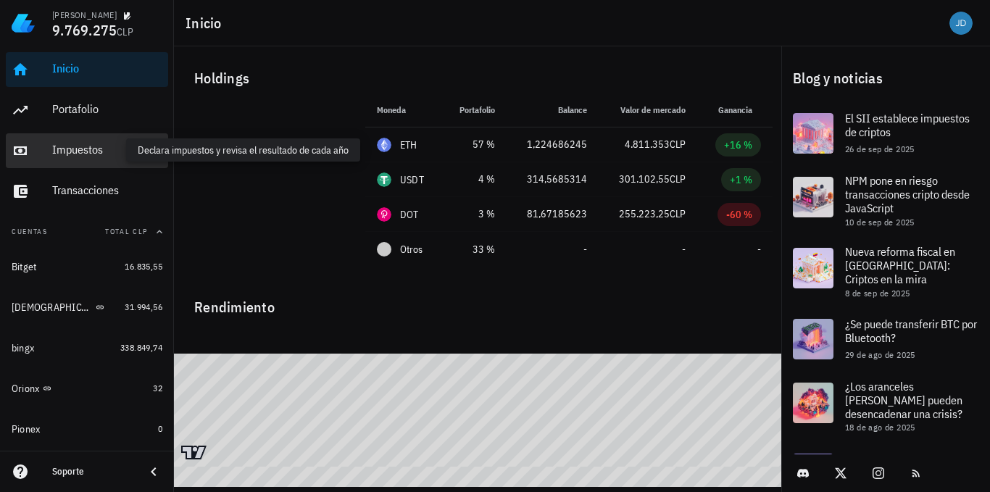
click at [103, 152] on div "Impuestos" at bounding box center [107, 150] width 110 height 14
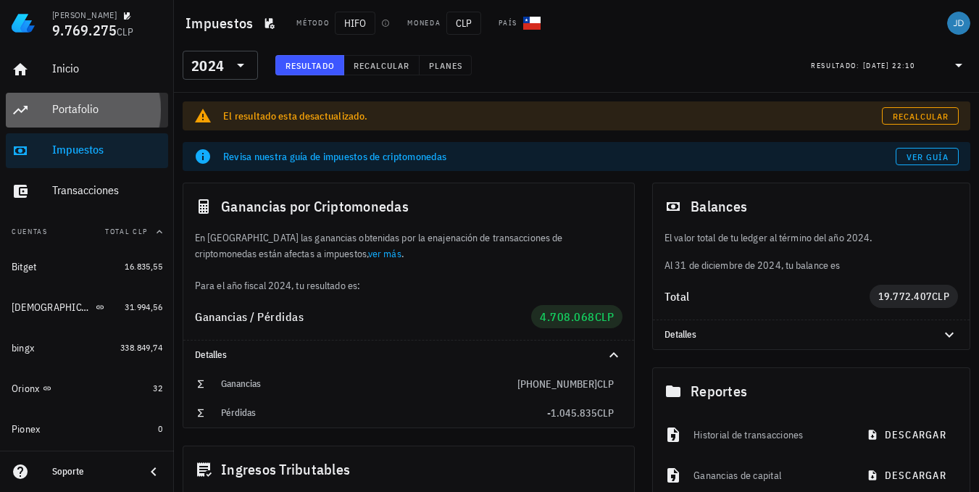
click at [72, 111] on div "Portafolio" at bounding box center [107, 109] width 110 height 14
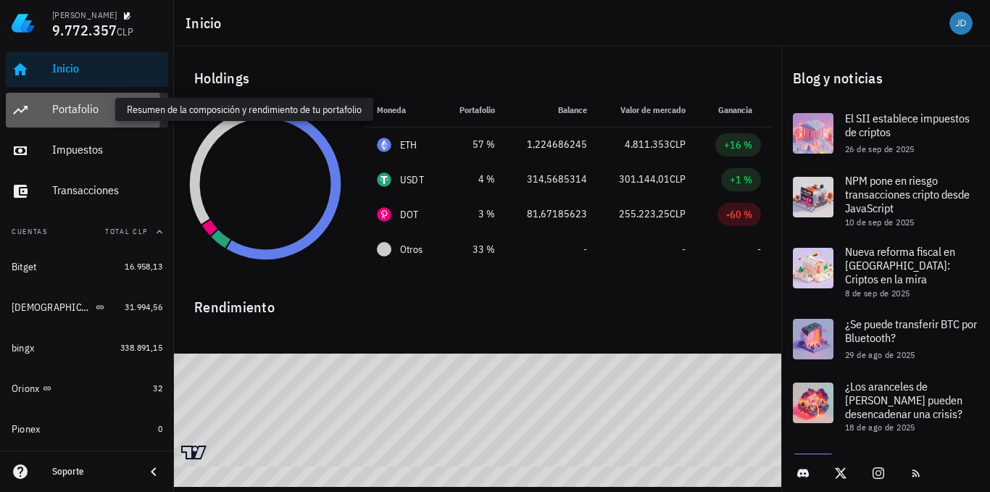
click at [93, 107] on div "Portafolio" at bounding box center [107, 109] width 110 height 14
